Goal: Transaction & Acquisition: Purchase product/service

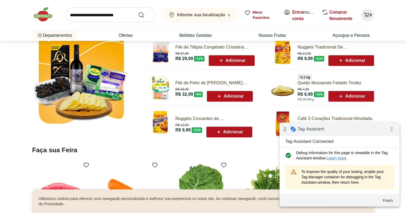
scroll to position [240, 0]
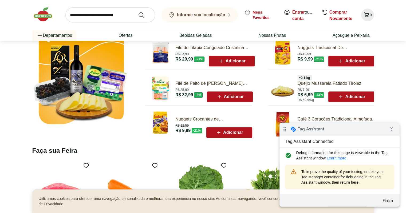
click at [223, 29] on span "Adicionar" at bounding box center [230, 25] width 28 height 6
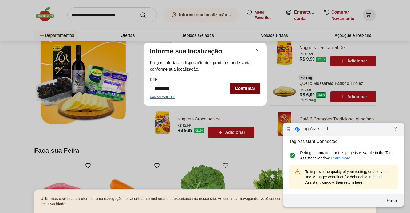
type input "*********"
click at [244, 88] on span "Confirmar" at bounding box center [245, 88] width 20 height 4
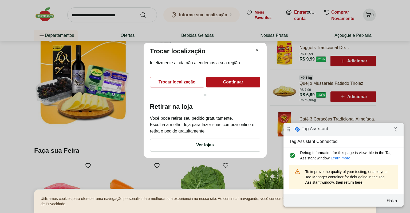
click at [202, 145] on span "Ver lojas" at bounding box center [205, 145] width 18 height 4
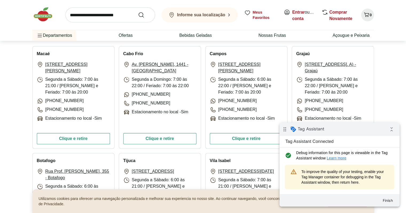
scroll to position [160, 0]
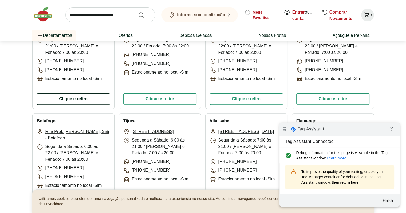
click at [85, 102] on button "Clique e retire" at bounding box center [73, 98] width 73 height 11
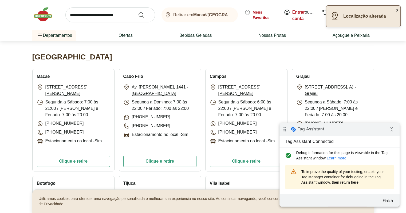
scroll to position [27, 0]
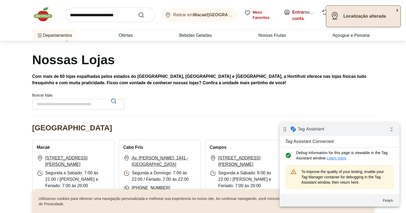
click at [46, 11] on img at bounding box center [45, 14] width 27 height 16
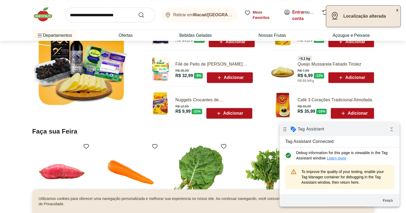
scroll to position [294, 0]
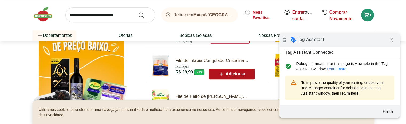
scroll to position [320, 0]
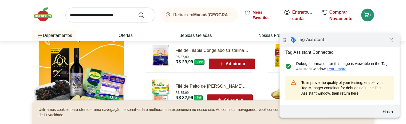
click at [220, 65] on icon at bounding box center [221, 64] width 7 height 6
